Goal: Check status: Check status

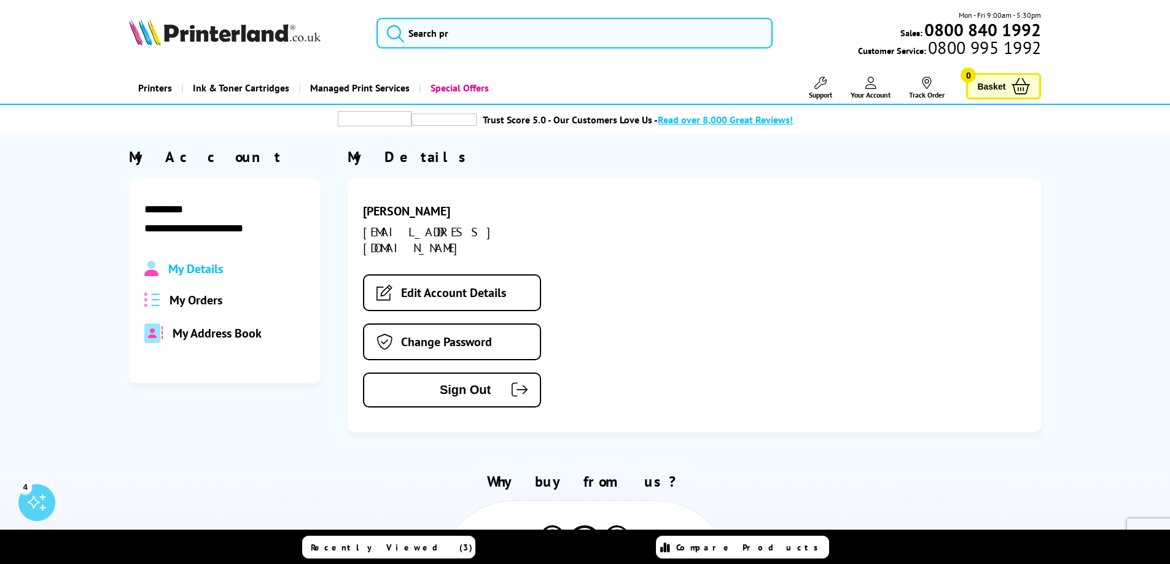
click at [206, 302] on span "My Orders" at bounding box center [195, 300] width 53 height 16
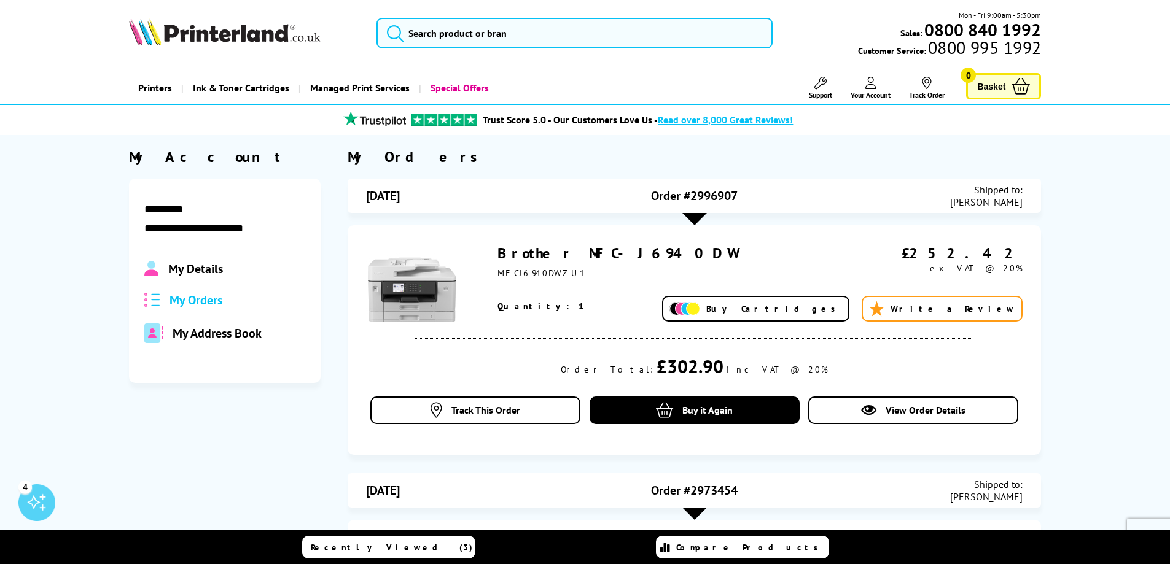
click at [550, 258] on link "Brother MFC-J6940DW" at bounding box center [617, 253] width 240 height 19
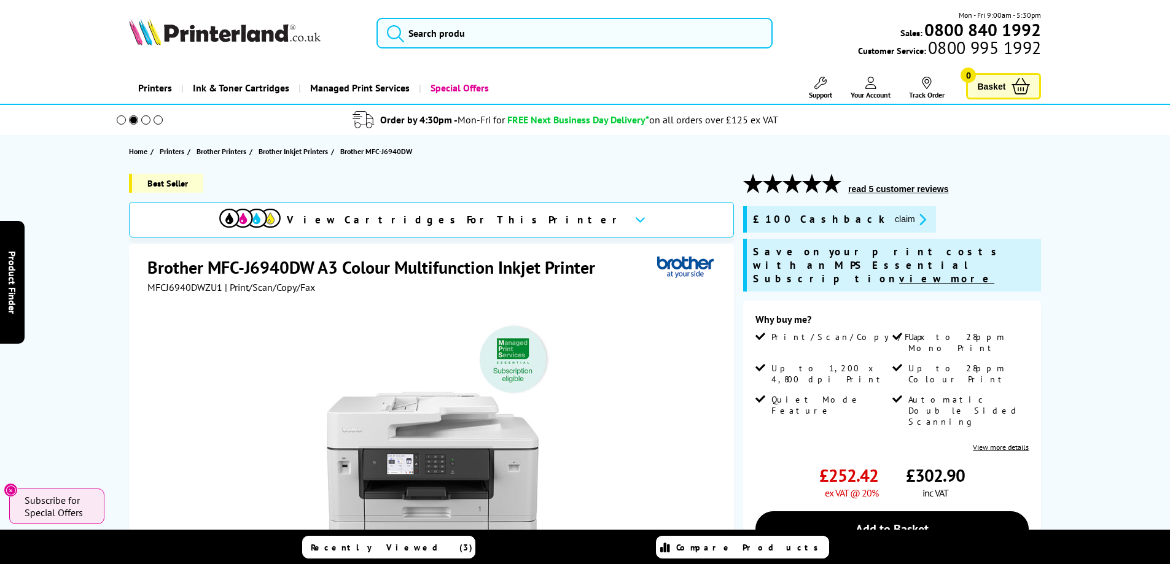
click at [891, 216] on button "claim" at bounding box center [910, 219] width 39 height 14
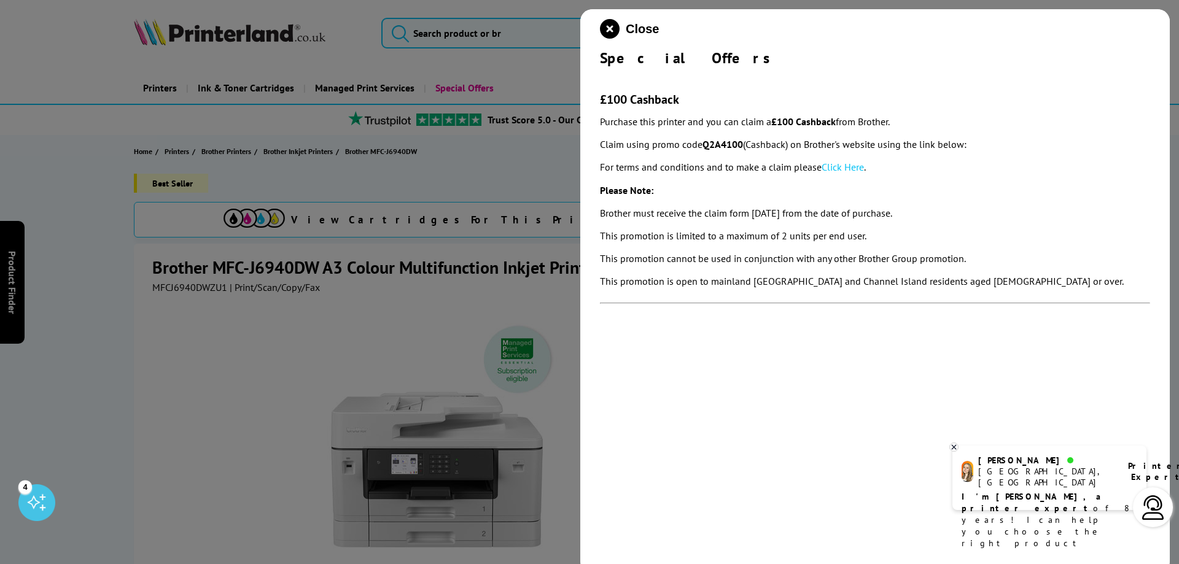
click at [839, 171] on link "Click Here" at bounding box center [843, 167] width 42 height 12
